Goal: Task Accomplishment & Management: Complete application form

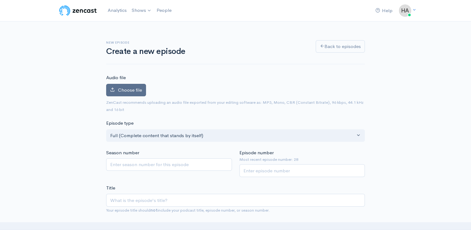
click at [129, 90] on span "Choose file" at bounding box center [130, 90] width 24 height 6
click at [0, 0] on input "Choose file" at bounding box center [0, 0] width 0 height 0
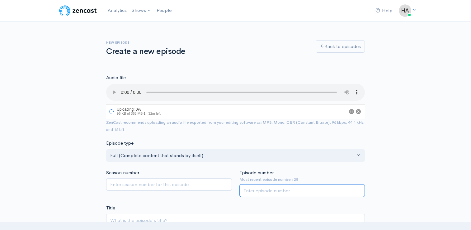
click at [261, 187] on input "Episode number" at bounding box center [302, 190] width 126 height 13
click at [261, 192] on input "Episode number" at bounding box center [302, 191] width 126 height 13
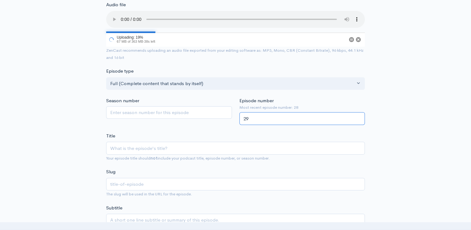
scroll to position [73, 0]
type input "29"
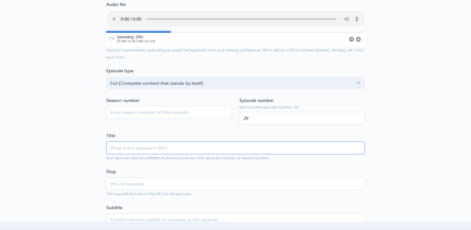
click at [165, 146] on input "Title" at bounding box center [235, 147] width 259 height 13
type input "Ep"
type input "ep"
type input "Epi"
type input "epi"
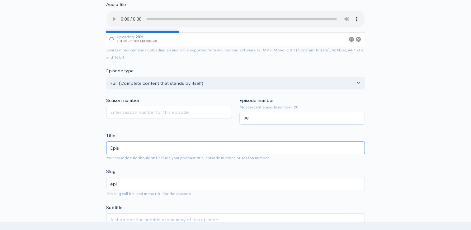
type input "Episo"
type input "episo"
type input "Episod"
type input "episod"
type input "Episode"
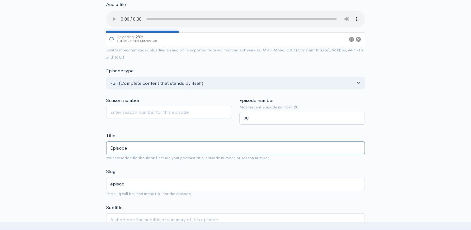
type input "episode"
type input "Episode 2"
type input "episode-2"
type input "Episode 29"
type input "episode-29"
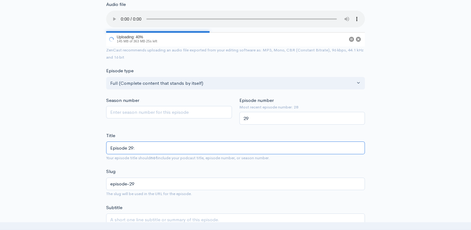
type input "Episode 29: B"
type input "episode-29-b"
type input "Episode 29: Bu"
type input "episode-29-bu"
type input "Episode 29: Burn"
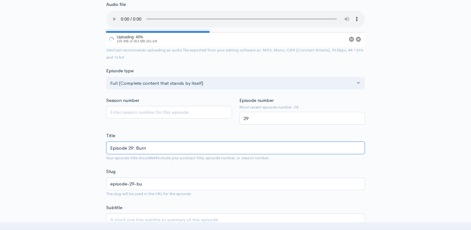
type input "episode-29-burn"
type input "Episode 29: Burn B"
type input "episode-29-burn-b"
type input "Episode 29: Burn Bri"
type input "episode-29-burn-bri"
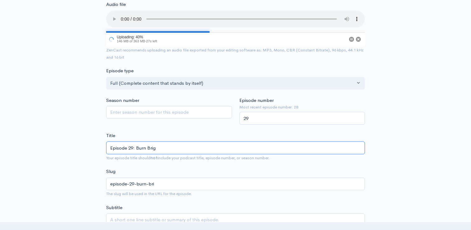
type input "Episode 29: Burn Brigh"
type input "episode-29-burn-brig"
type input "Episode 29: Burn Bright"
type input "episode-29-burn-brigh"
type input "Episode 29: Burn Bright"
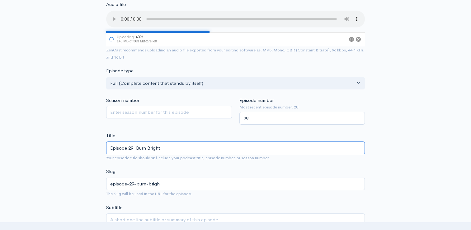
type input "episode-29-burn-bright"
type input "Episode 29: Burn Bright T"
type input "episode-29-burn-bright-t"
type input "Episode 29: Burn Bright Tea"
type input "episode-29-burn-bright-tea"
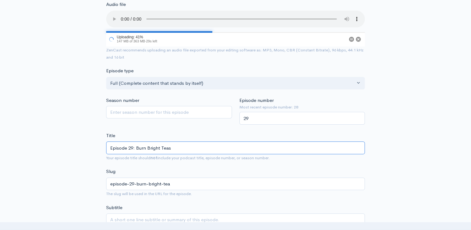
type input "Episode 29: Burn Bright Tease"
type input "episode-29-burn-bright-teas"
type input "Episode 29: Burn Bright Teaser"
type input "episode-29-burn-bright-teaser"
type input "Episode 29: Burn Bright Teaser (E"
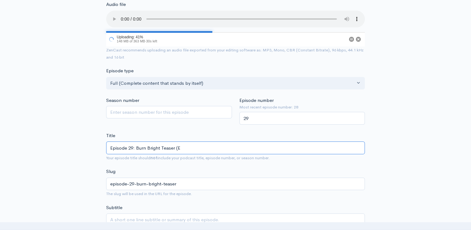
type input "episode-29-burn-bright-teaser-e"
type input "Episode 29: Burn Bright Teaser (Ex"
type input "episode-29-burn-bright-teaser-ex"
type input "Episode 29: Burn Bright Teaser (Ext"
type input "episode-29-burn-bright-teaser-ext"
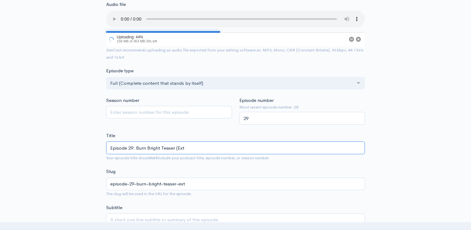
type input "Episode 29: Burn Bright Teaser (Exte"
type input "episode-29-burn-bright-teaser-exte"
type input "Episode 29: Burn Bright Teaser (Exten"
type input "episode-29-burn-bright-teaser-exten"
type input "Episode 29: Burn Bright Teaser (Extend"
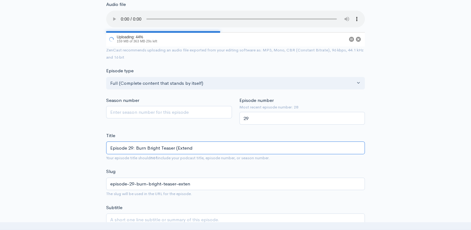
type input "episode-29-burn-bright-teaser-extend"
type input "Episode 29: Burn Bright Teaser (Extende"
type input "episode-29-burn-bright-teaser-extende"
type input "Episode 29: Burn Bright Teaser (Extended"
type input "episode-29-burn-bright-teaser-extended"
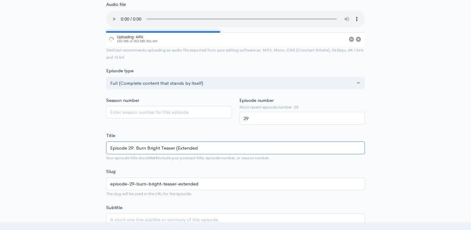
type input "Episode 29: Burn Bright Teaser (Extended C"
type input "episode-29-burn-bright-teaser-extended-c"
type input "Episode 29: Burn Bright Teaser (Extended Cu"
type input "episode-29-burn-bright-teaser-extended-cu"
type input "Episode 29: Burn Bright Teaser (Extended Cut"
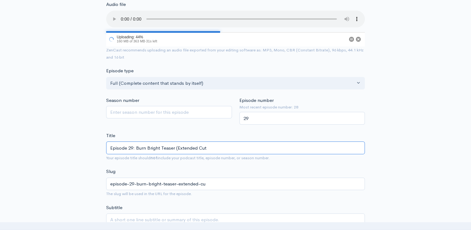
type input "episode-29-burn-bright-teaser-extended-cut"
type input "Episode 29: Burn Bright Teaser (Extended Cut)"
click at [263, 192] on span "The slug will be used in the URL for the episode." at bounding box center [235, 193] width 259 height 7
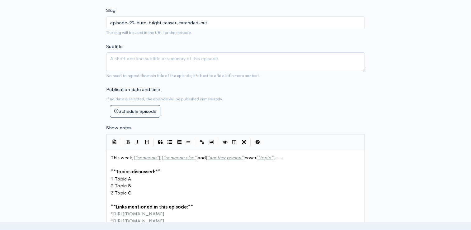
scroll to position [242, 0]
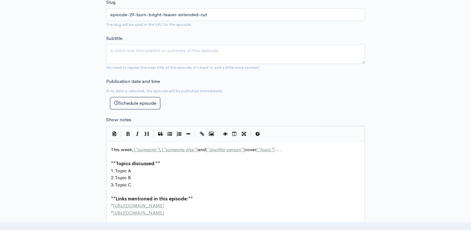
click at [183, 179] on pre "2. Topic B" at bounding box center [238, 177] width 257 height 7
type textarea "This week, [*someone*], [*someone else*] and [*another person*] cover [*topic*]…"
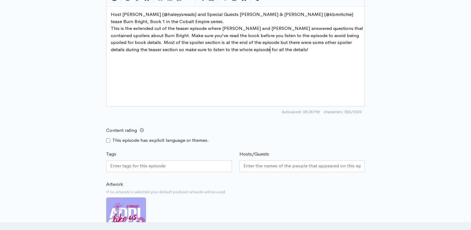
scroll to position [378, 0]
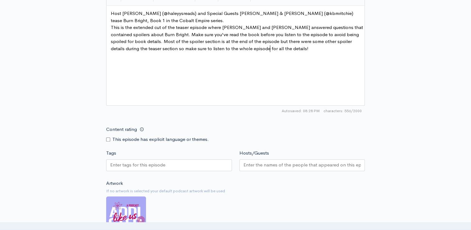
click at [108, 139] on input "Content rating" at bounding box center [108, 139] width 4 height 4
checkbox input "true"
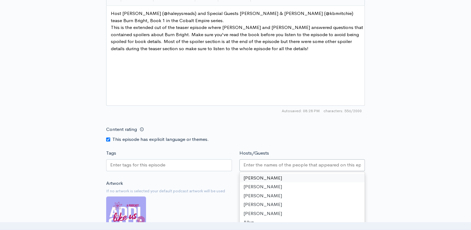
click at [281, 159] on div at bounding box center [302, 165] width 126 height 12
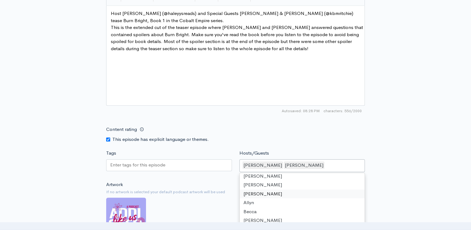
scroll to position [1, 0]
click at [254, 222] on nav at bounding box center [235, 226] width 471 height 8
click at [289, 163] on div "[PERSON_NAME]" at bounding box center [302, 165] width 126 height 13
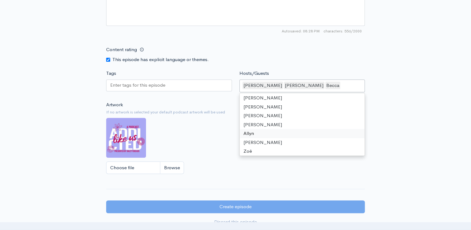
scroll to position [463, 0]
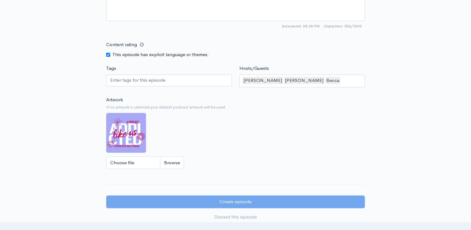
click at [200, 156] on div "Choose file" at bounding box center [235, 162] width 259 height 13
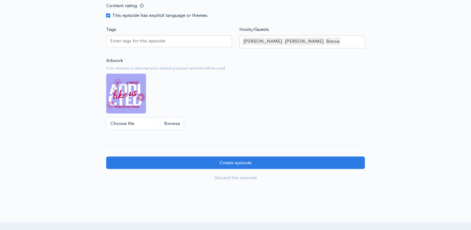
scroll to position [517, 0]
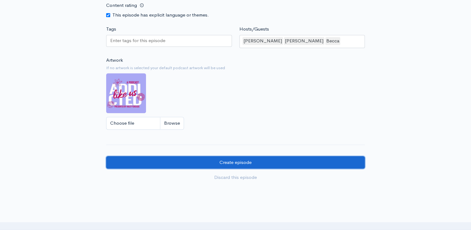
click at [194, 159] on input "Create episode" at bounding box center [235, 162] width 259 height 13
